Goal: Use online tool/utility: Utilize a website feature to perform a specific function

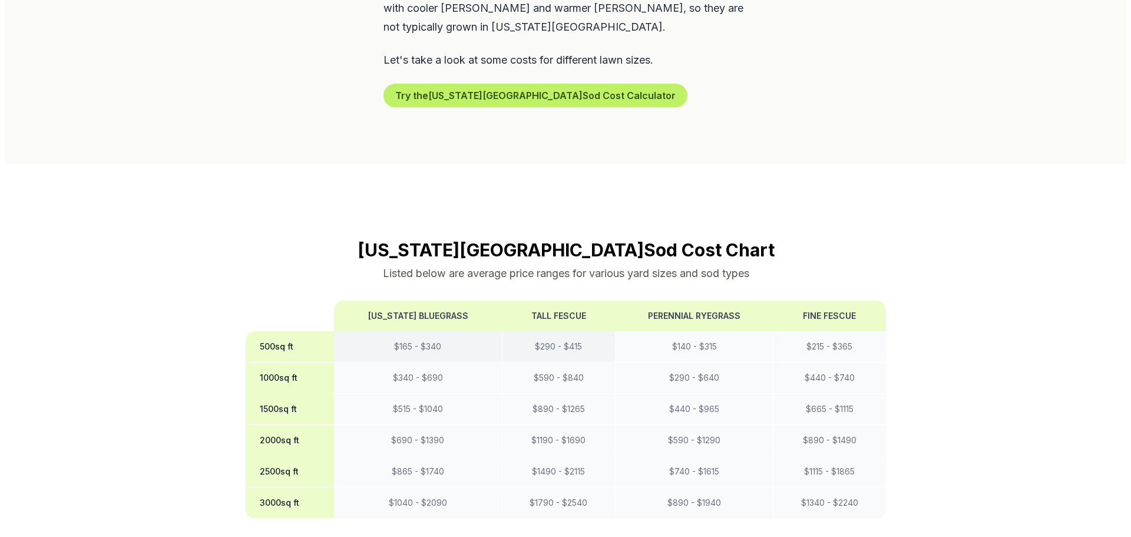
scroll to position [825, 0]
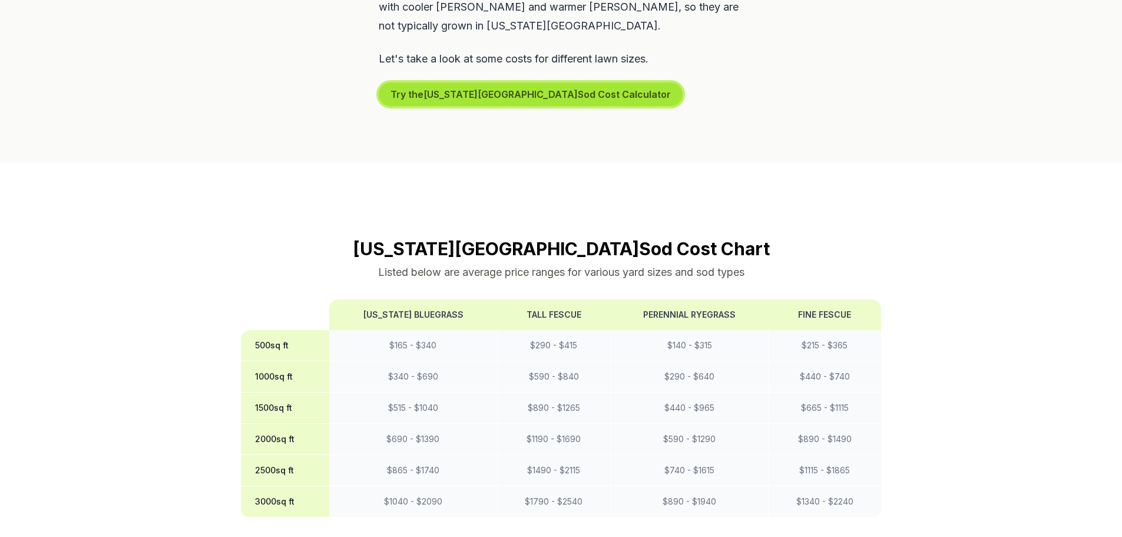
click at [472, 82] on button "Try the [US_STATE][GEOGRAPHIC_DATA] Sod Cost Calculator" at bounding box center [531, 94] width 304 height 24
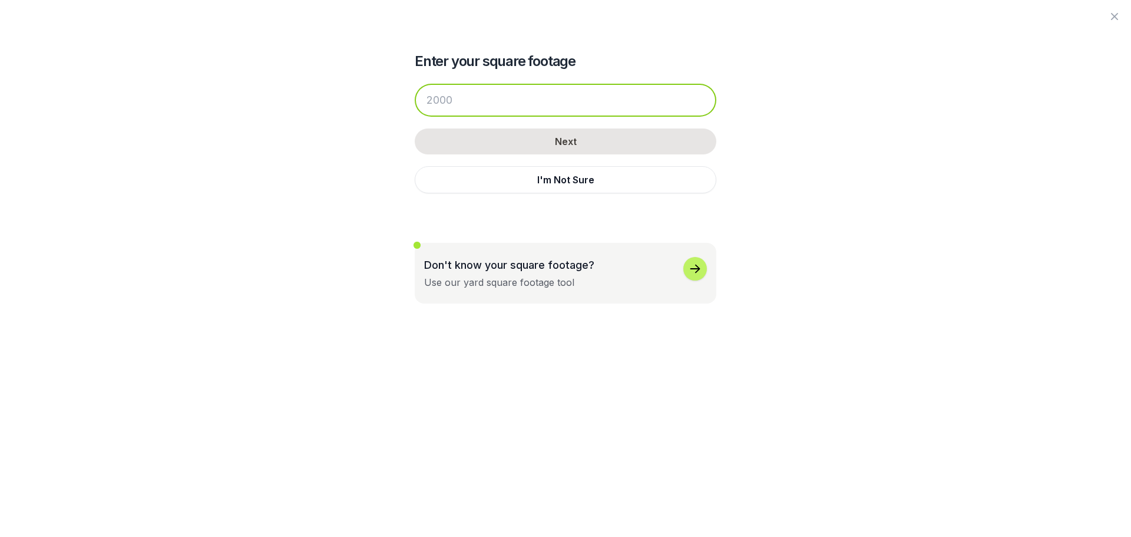
drag, startPoint x: 511, startPoint y: 110, endPoint x: 468, endPoint y: 105, distance: 43.2
click at [472, 106] on input "number" at bounding box center [566, 100] width 302 height 33
drag, startPoint x: 465, startPoint y: 105, endPoint x: 320, endPoint y: 104, distance: 144.9
click at [320, 104] on div "Enter your square footage Next I'm Not Sure Don't know your square footage? Use…" at bounding box center [565, 151] width 641 height 303
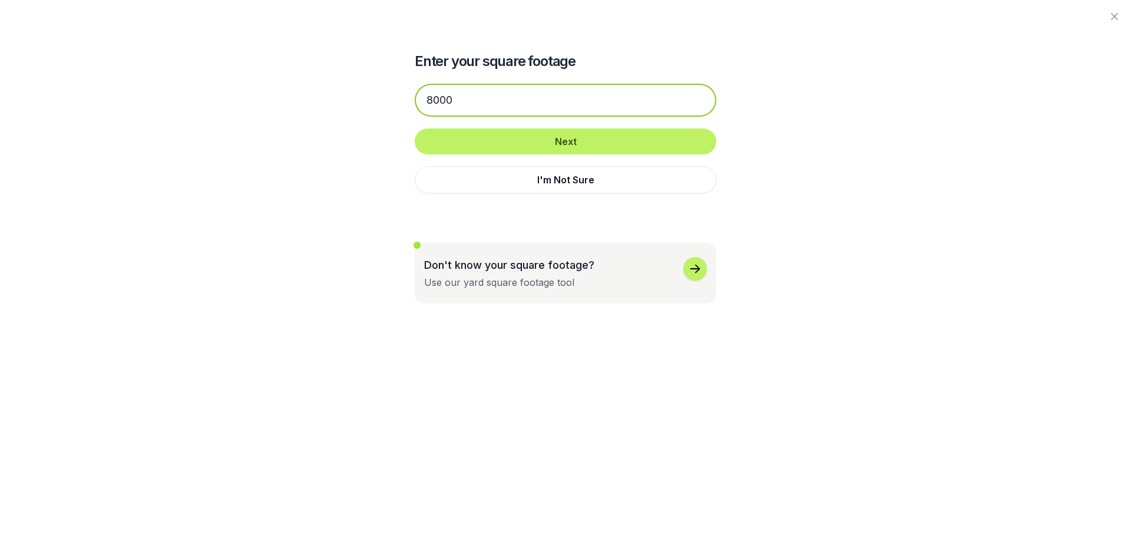
type input "8000"
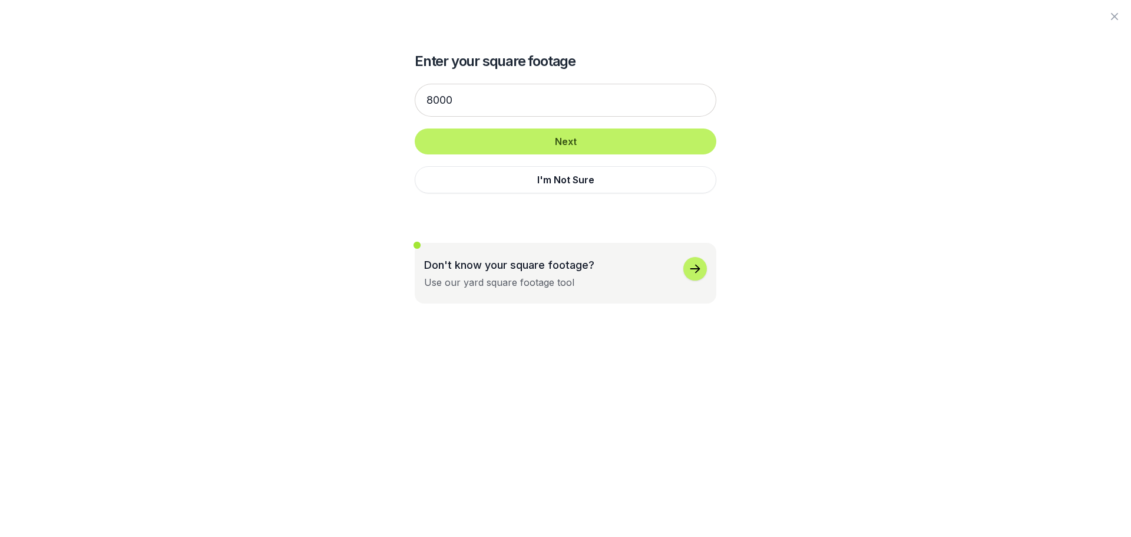
click at [663, 156] on div "8000 Next I'm Not Sure" at bounding box center [566, 138] width 302 height 133
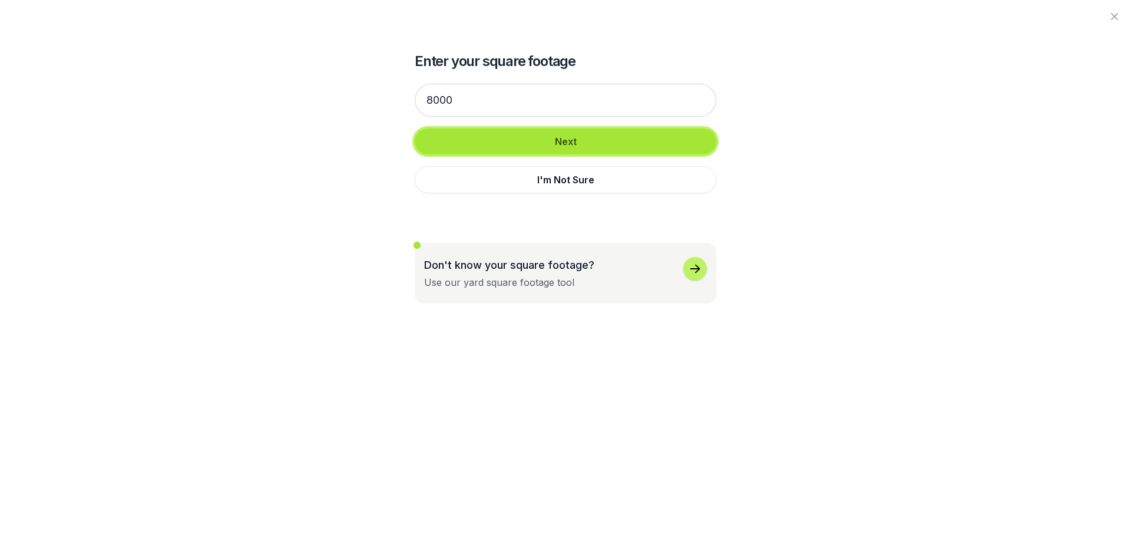
click at [661, 149] on button "Next" at bounding box center [566, 141] width 302 height 26
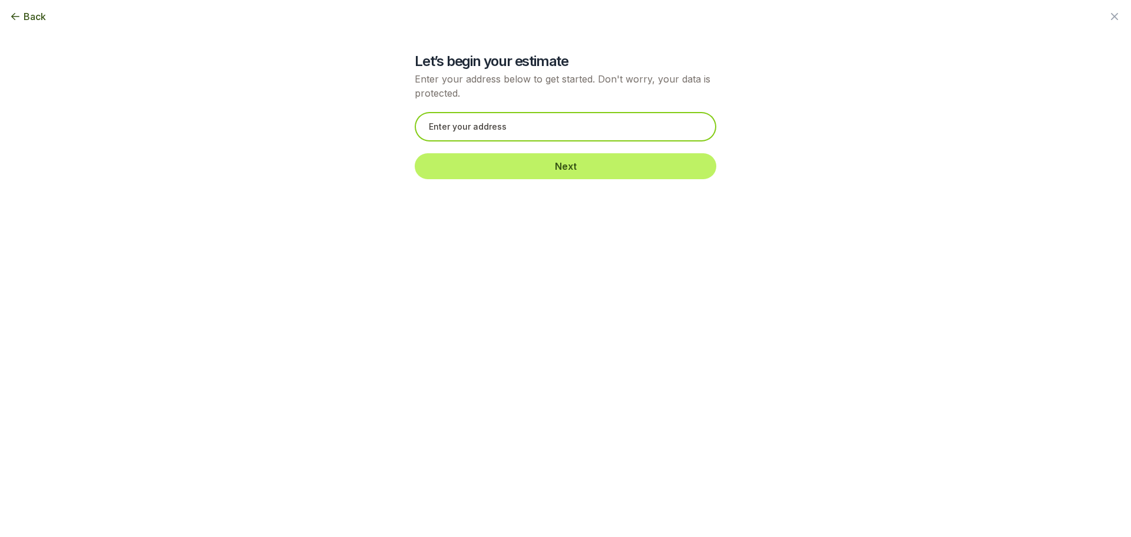
click at [631, 134] on input "text" at bounding box center [566, 126] width 302 height 29
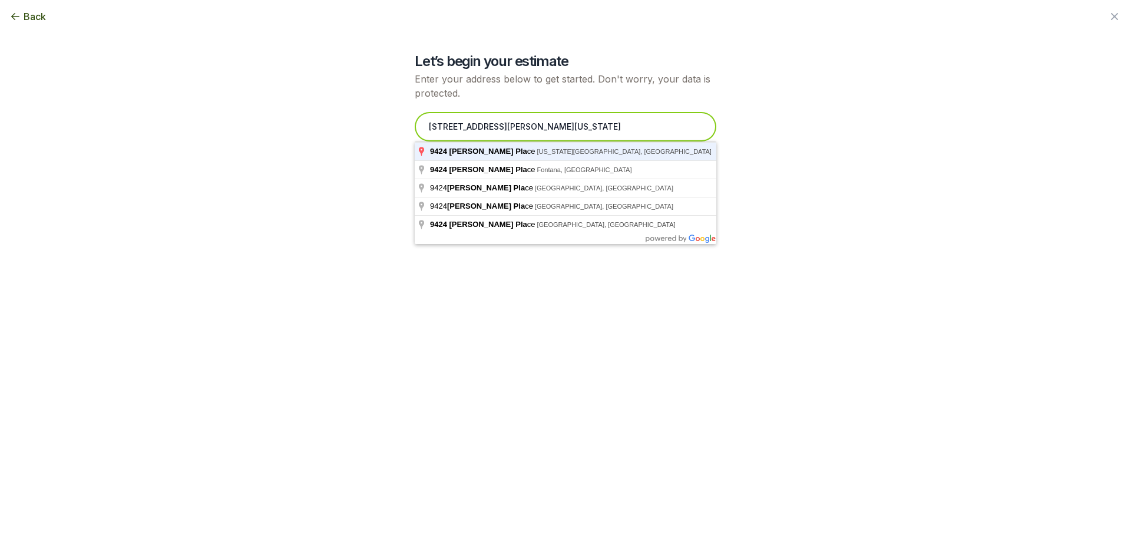
type input "[STREET_ADDRESS][PERSON_NAME][US_STATE]"
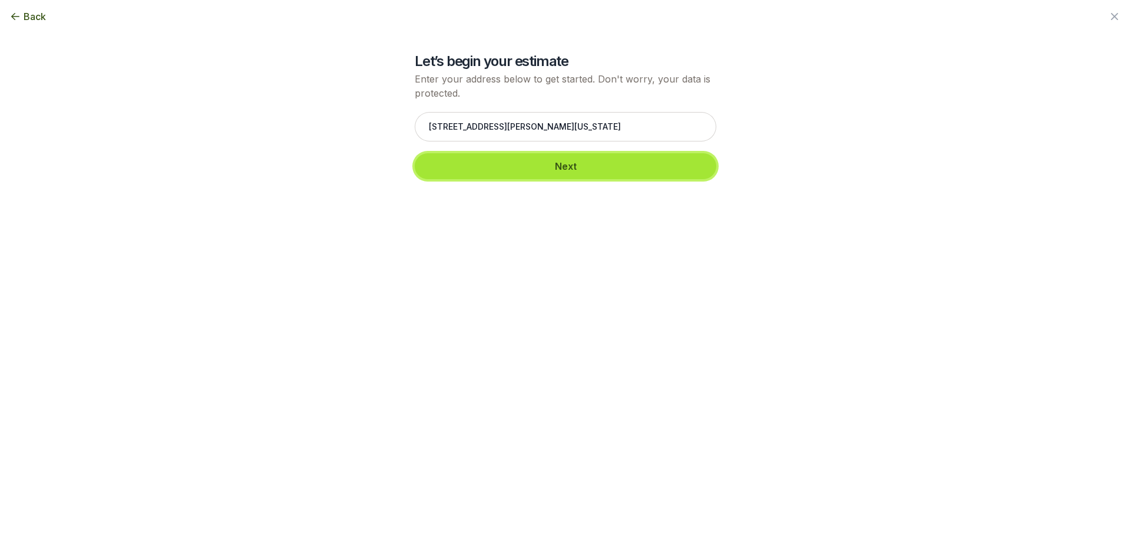
click at [461, 159] on button "Next" at bounding box center [566, 166] width 302 height 26
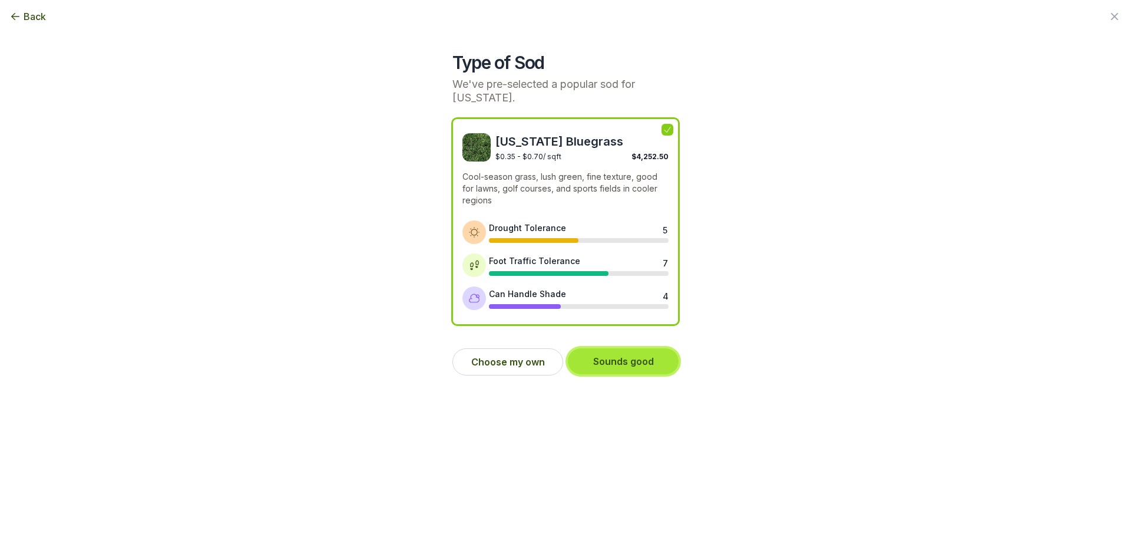
click at [599, 357] on button "Sounds good" at bounding box center [623, 361] width 111 height 26
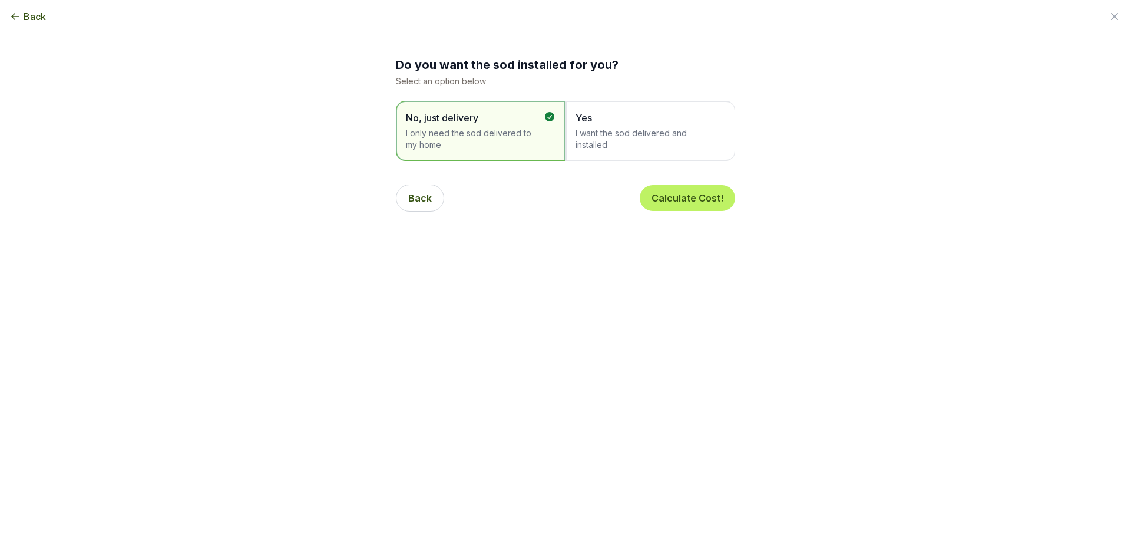
click at [592, 150] on span "I want the sod delivered and installed" at bounding box center [644, 139] width 138 height 24
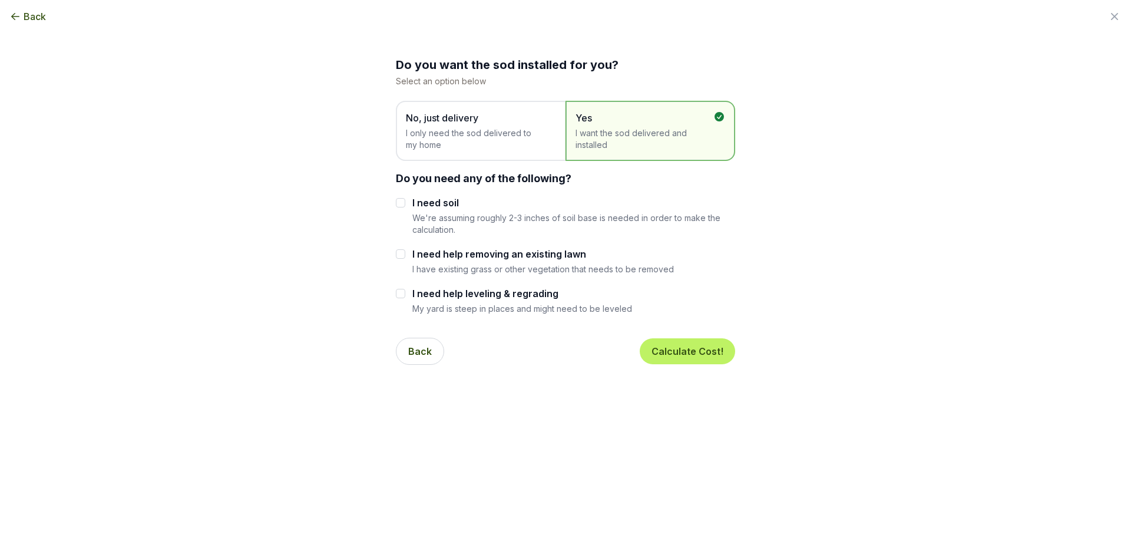
click at [595, 213] on p "We're assuming roughly 2-3 inches of soil base is needed in order to make the c…" at bounding box center [573, 223] width 323 height 23
click at [399, 204] on input "I need soil" at bounding box center [400, 202] width 9 height 9
checkbox input "true"
click at [403, 292] on input "I need help leveling & regrading" at bounding box center [400, 293] width 9 height 9
checkbox input "true"
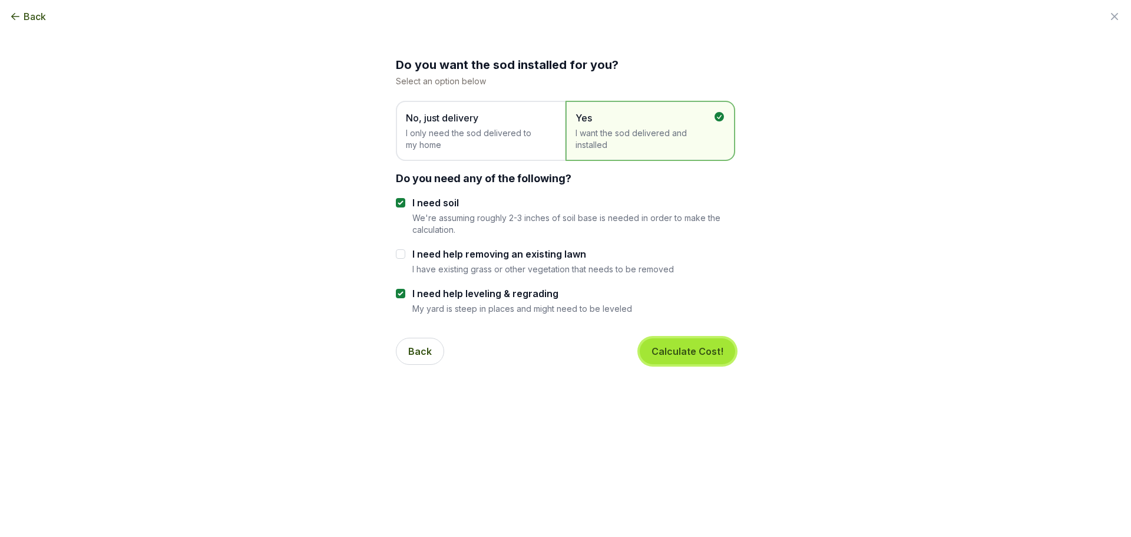
click at [709, 358] on button "Calculate Cost!" at bounding box center [687, 351] width 95 height 26
